Goal: Complete application form

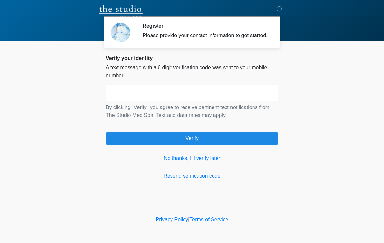
click at [206, 161] on link "No thanks, I'll verify later" at bounding box center [192, 158] width 173 height 8
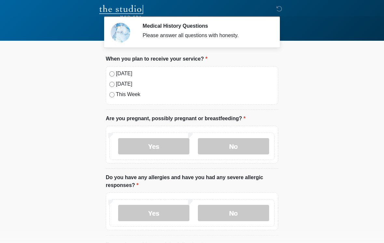
click at [126, 76] on label "Today" at bounding box center [195, 74] width 159 height 8
click at [235, 145] on label "No" at bounding box center [233, 146] width 71 height 16
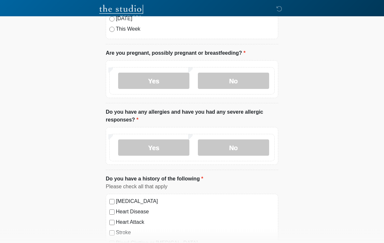
scroll to position [65, 0]
click at [161, 148] on label "Yes" at bounding box center [153, 147] width 71 height 16
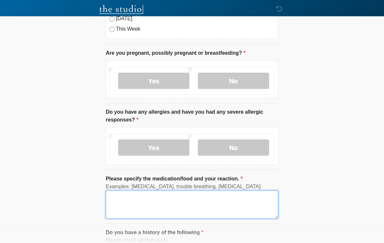
click at [149, 200] on textarea "Please specify the medication/food and your reaction." at bounding box center [192, 205] width 173 height 28
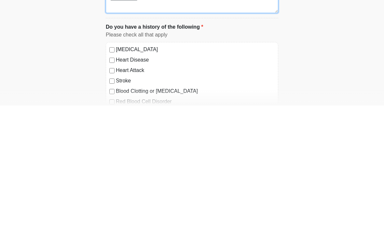
type textarea "**********"
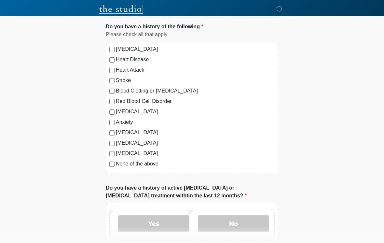
click at [151, 162] on label "None of the above" at bounding box center [195, 164] width 159 height 8
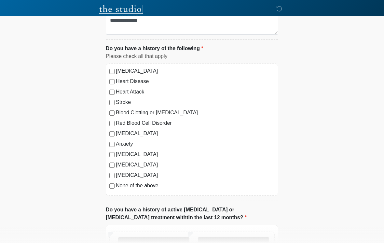
scroll to position [261, 0]
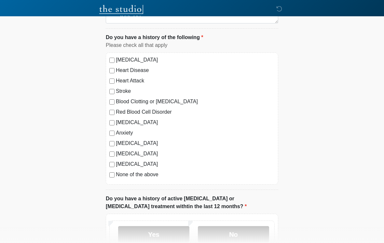
click at [131, 125] on label "Depression" at bounding box center [195, 123] width 159 height 8
click at [124, 132] on label "Anxiety" at bounding box center [195, 133] width 159 height 8
click at [114, 119] on div "Depression" at bounding box center [191, 123] width 165 height 8
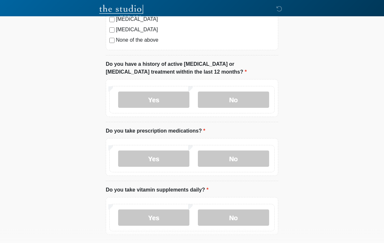
scroll to position [395, 0]
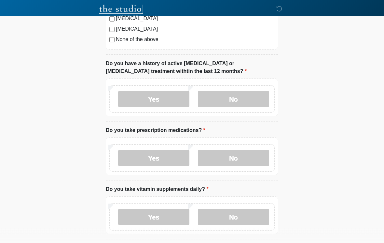
click at [241, 102] on label "No" at bounding box center [233, 99] width 71 height 16
click at [155, 155] on label "Yes" at bounding box center [153, 158] width 71 height 16
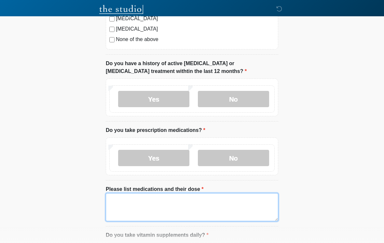
click at [143, 206] on textarea "Please list medications and their dose" at bounding box center [192, 207] width 173 height 28
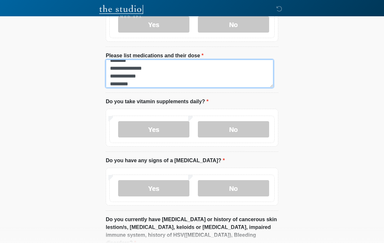
scroll to position [530, 0]
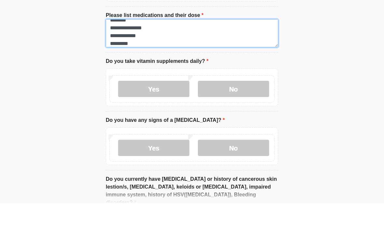
click at [178, 59] on textarea "**********" at bounding box center [192, 73] width 173 height 28
click at [154, 59] on textarea "**********" at bounding box center [192, 73] width 173 height 28
click at [140, 59] on textarea "**********" at bounding box center [192, 73] width 173 height 28
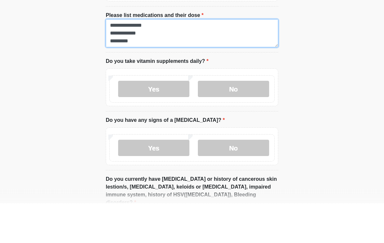
click at [146, 59] on textarea "**********" at bounding box center [192, 73] width 173 height 28
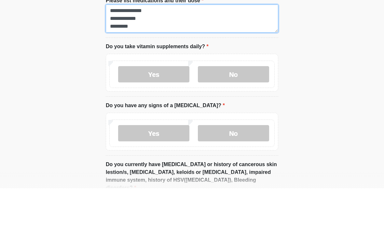
type textarea "**********"
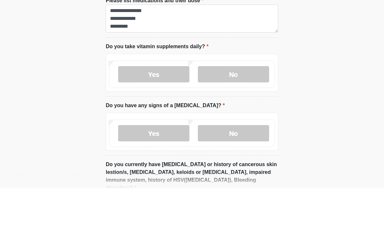
click at [168, 121] on label "Yes" at bounding box center [153, 129] width 71 height 16
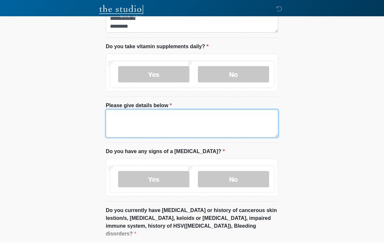
click at [200, 116] on textarea "Please give details below" at bounding box center [192, 123] width 173 height 28
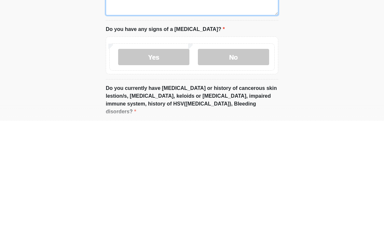
type textarea "**********"
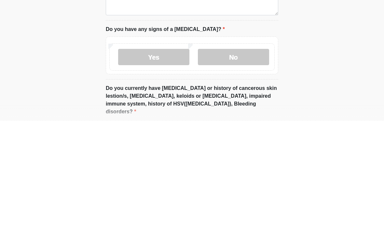
click at [229, 171] on label "No" at bounding box center [233, 179] width 71 height 16
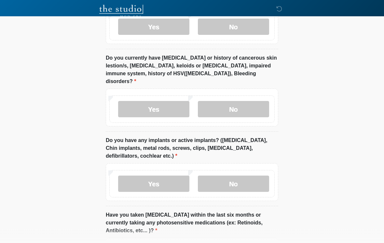
scroll to position [737, 0]
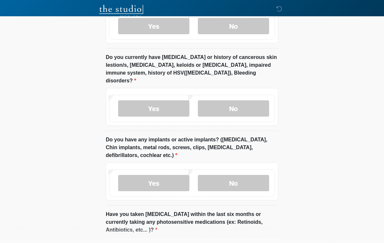
click at [243, 100] on label "No" at bounding box center [233, 108] width 71 height 16
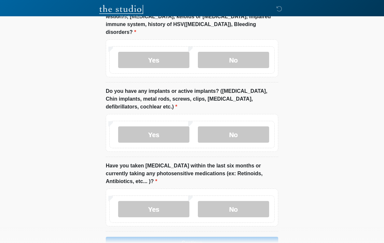
scroll to position [786, 0]
click at [234, 126] on label "No" at bounding box center [233, 134] width 71 height 16
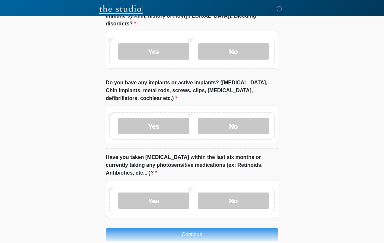
scroll to position [807, 0]
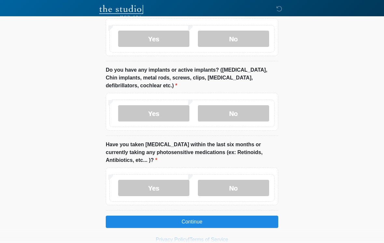
click at [240, 180] on label "No" at bounding box center [233, 188] width 71 height 16
click at [257, 216] on button "Continue" at bounding box center [192, 222] width 173 height 12
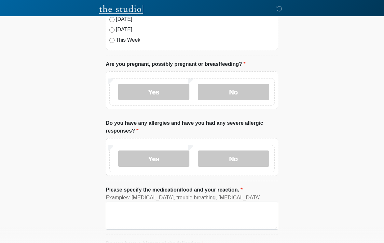
scroll to position [0, 0]
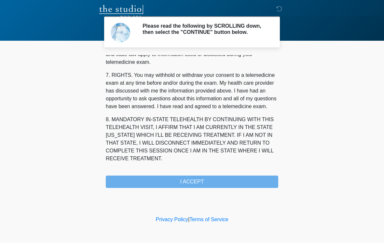
click at [225, 184] on div "1. PURPOSE. The purpose of this form is to obtain your consent for a telemedici…" at bounding box center [192, 121] width 173 height 133
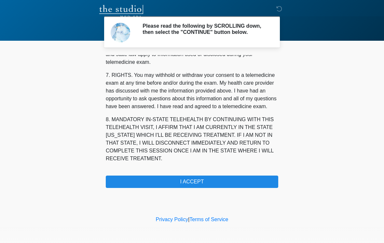
scroll to position [273, 0]
click at [225, 184] on button "I ACCEPT" at bounding box center [192, 182] width 173 height 12
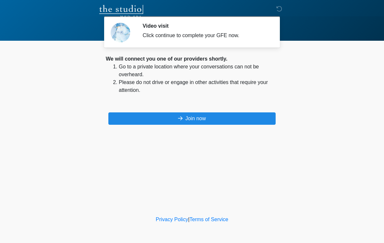
click at [248, 122] on button "Join now" at bounding box center [191, 118] width 167 height 12
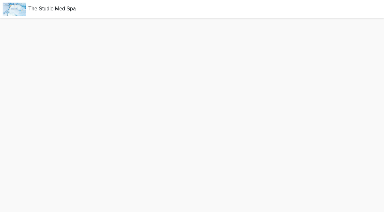
scroll to position [2, 0]
